Goal: Navigation & Orientation: Find specific page/section

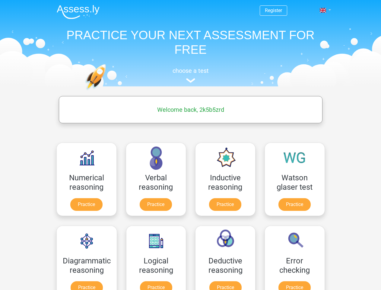
click at [324, 10] on span at bounding box center [323, 10] width 6 height 5
